Goal: Transaction & Acquisition: Purchase product/service

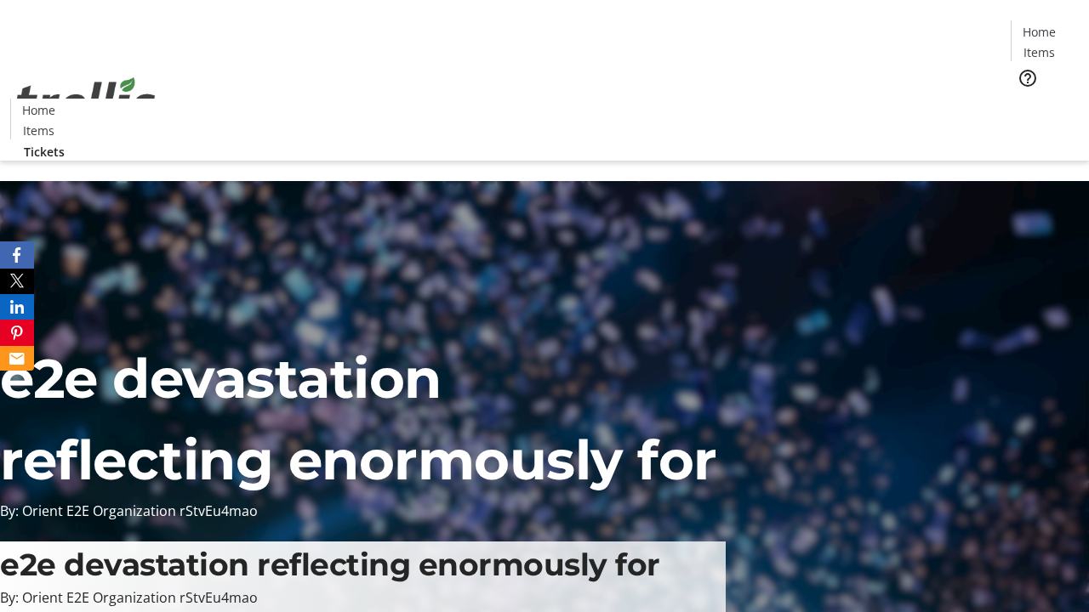
click at [1024, 99] on span "Tickets" at bounding box center [1044, 108] width 41 height 18
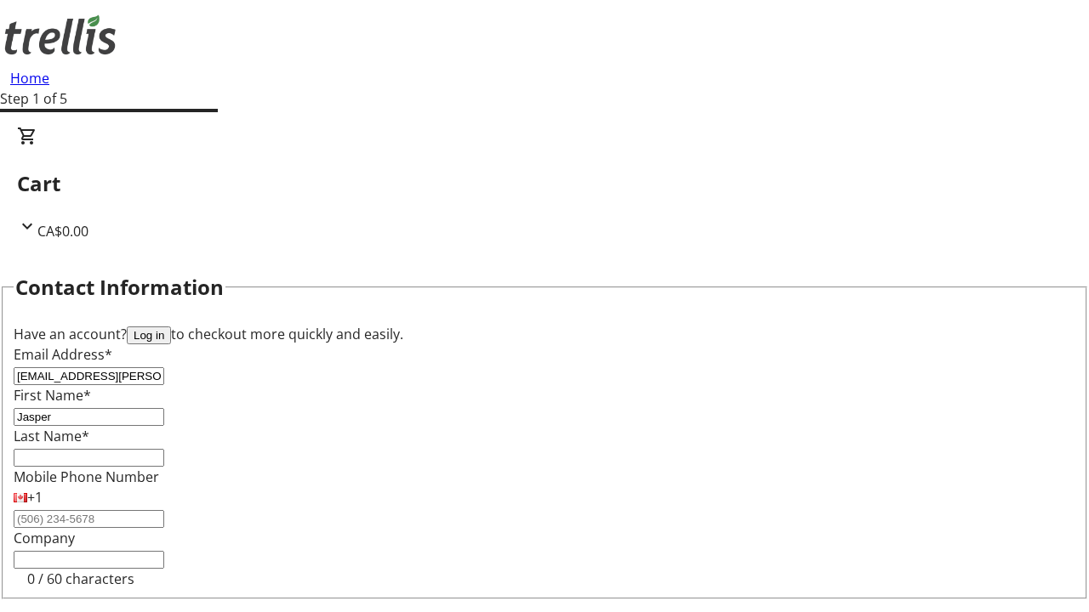
type input "Jasper"
type input "[PERSON_NAME]"
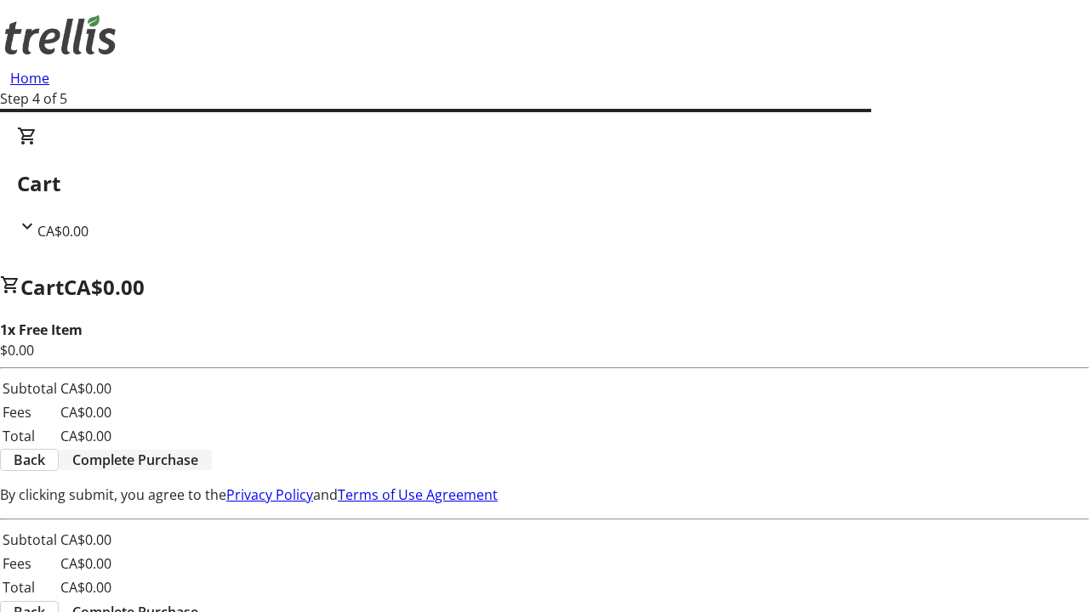
click at [198, 450] on span "Complete Purchase" at bounding box center [135, 460] width 126 height 20
